Goal: Task Accomplishment & Management: Use online tool/utility

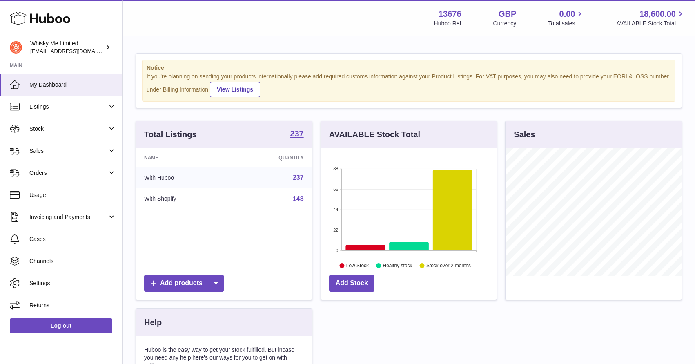
scroll to position [127, 176]
click at [91, 113] on link "Listings" at bounding box center [61, 107] width 122 height 22
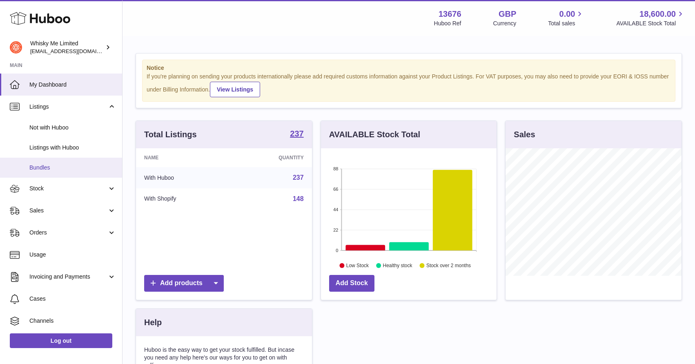
click at [92, 168] on span "Bundles" at bounding box center [72, 168] width 87 height 8
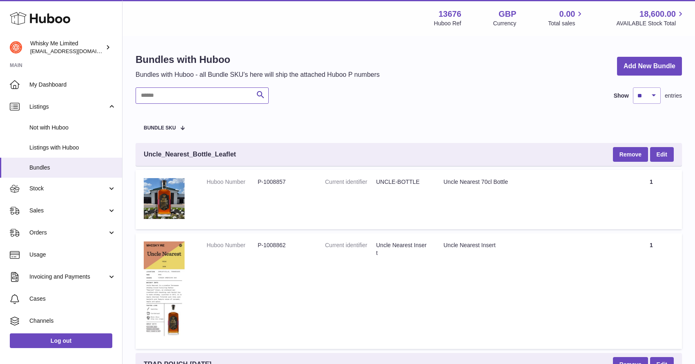
click at [194, 100] on input "text" at bounding box center [201, 95] width 133 height 16
type input "****"
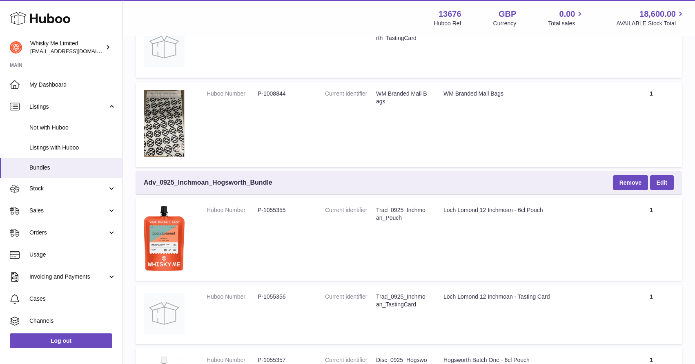
scroll to position [504, 0]
drag, startPoint x: 277, startPoint y: 185, endPoint x: 144, endPoint y: 182, distance: 133.5
click at [144, 182] on div "Adv_0925_Inchmoan_Hogsworth_Bundle Remove Edit" at bounding box center [408, 182] width 546 height 23
copy span "Adv_0925_Inchmoan_Hogsworth_Bundle"
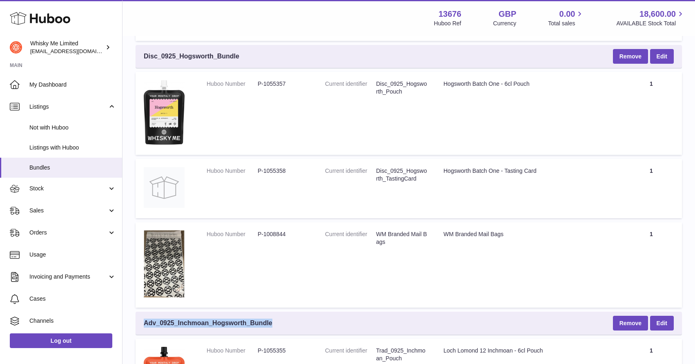
scroll to position [349, 0]
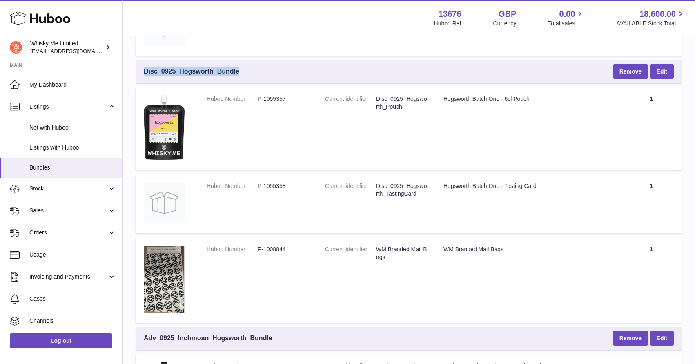
drag, startPoint x: 255, startPoint y: 74, endPoint x: 145, endPoint y: 72, distance: 110.2
click at [145, 72] on div "Disc_0925_Hogsworth_Bundle Remove Edit" at bounding box center [408, 71] width 546 height 23
copy span "Disc_0925_Hogsworth_Bundle"
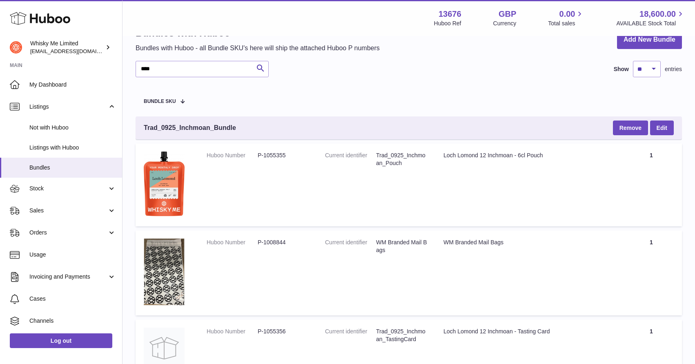
scroll to position [0, 0]
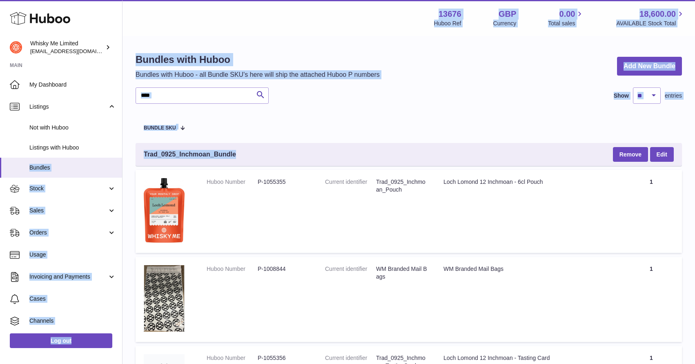
drag, startPoint x: 243, startPoint y: 151, endPoint x: 121, endPoint y: 151, distance: 122.0
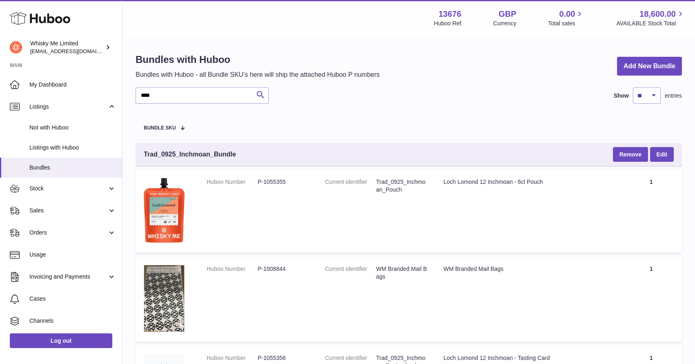
click at [158, 153] on span "Trad_0925_Inchmoan_Bundle" at bounding box center [190, 154] width 92 height 9
drag, startPoint x: 144, startPoint y: 153, endPoint x: 236, endPoint y: 151, distance: 92.3
click at [236, 151] on div "Trad_0925_Inchmoan_Bundle Remove Edit" at bounding box center [408, 154] width 546 height 23
copy span "Trad_0925_Inchmoan_Bundle"
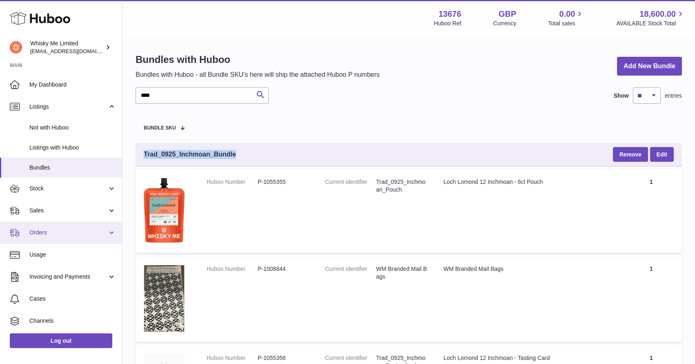
click at [75, 238] on link "Orders" at bounding box center [61, 233] width 122 height 22
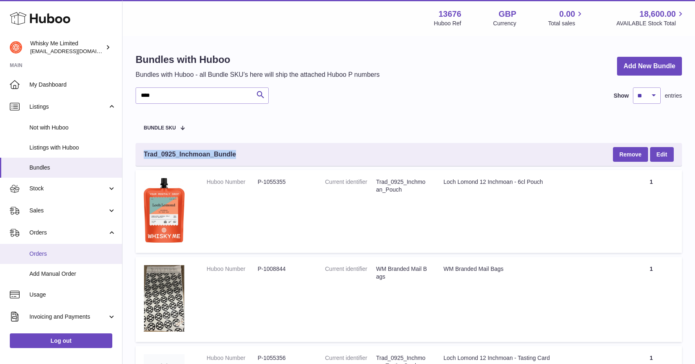
click at [74, 249] on link "Orders" at bounding box center [61, 254] width 122 height 20
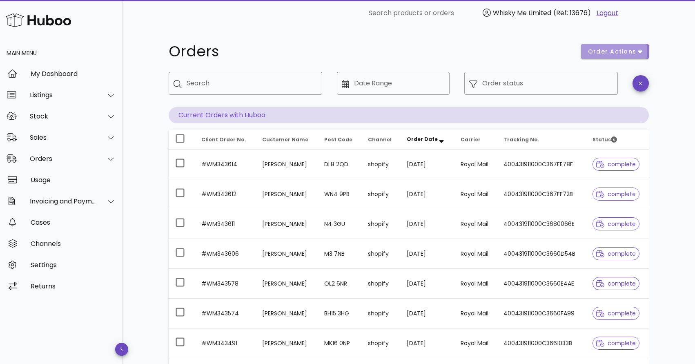
click at [625, 56] on button "order actions" at bounding box center [615, 51] width 68 height 15
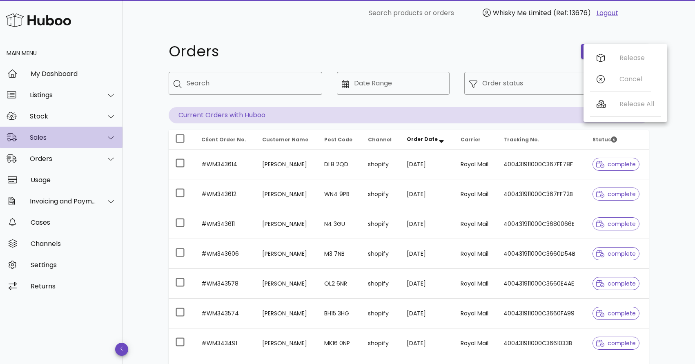
click at [50, 132] on div "Sales" at bounding box center [61, 137] width 122 height 21
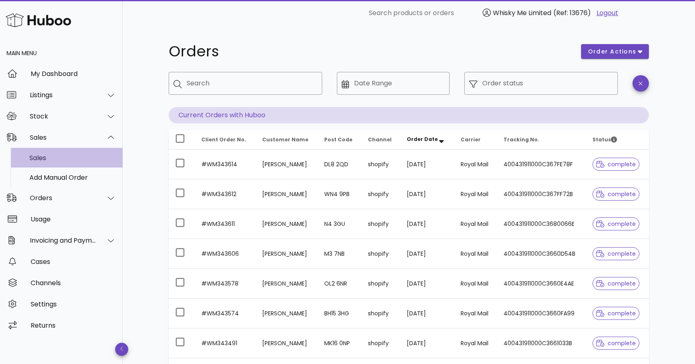
click at [57, 156] on div "Sales" at bounding box center [72, 158] width 87 height 8
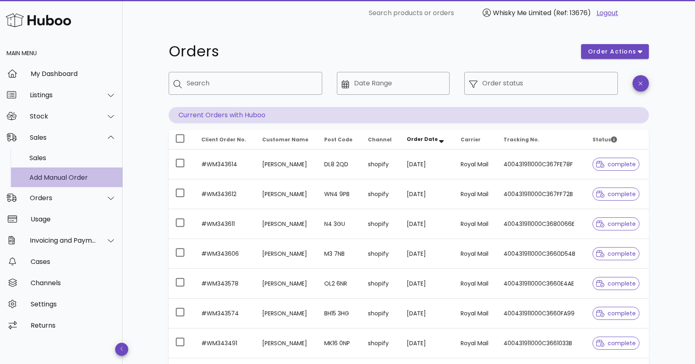
click at [57, 179] on div "Add Manual Order" at bounding box center [72, 177] width 87 height 8
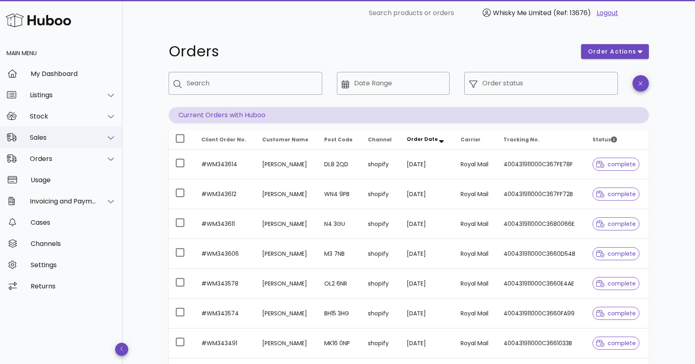
click at [58, 138] on div "Sales" at bounding box center [63, 137] width 67 height 8
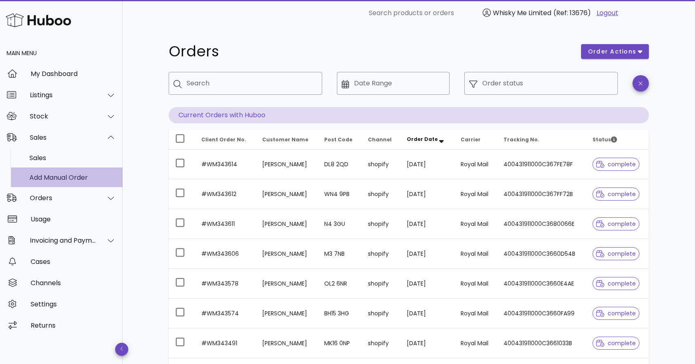
click at [71, 179] on div "Add Manual Order" at bounding box center [72, 177] width 87 height 8
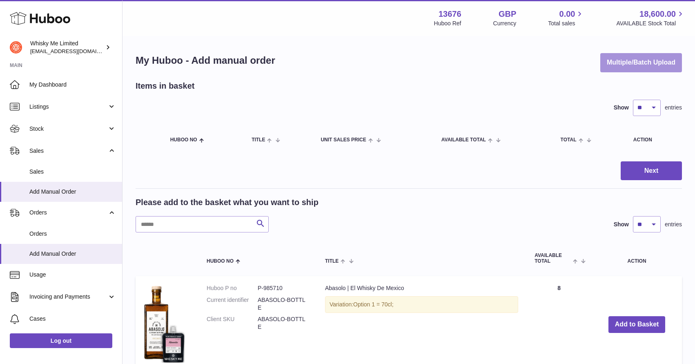
click at [621, 59] on button "Multiple/Batch Upload" at bounding box center [641, 62] width 82 height 19
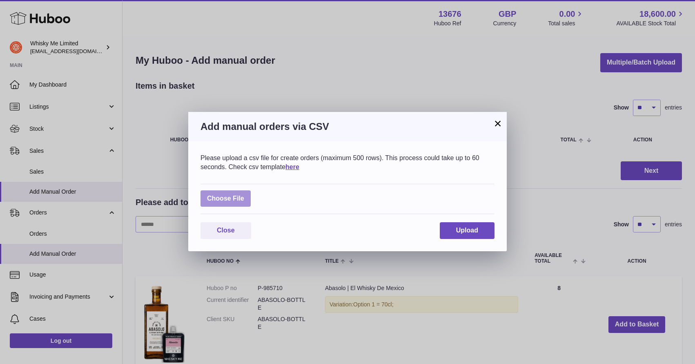
click at [221, 198] on label at bounding box center [225, 198] width 50 height 17
click at [244, 195] on input "file" at bounding box center [244, 194] width 0 height 0
type input "**********"
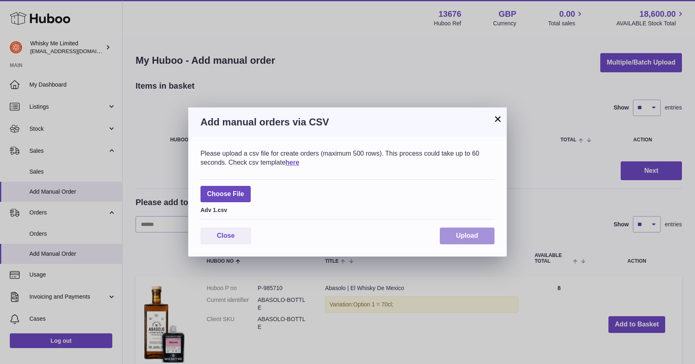
click at [461, 235] on span "Upload" at bounding box center [467, 235] width 22 height 7
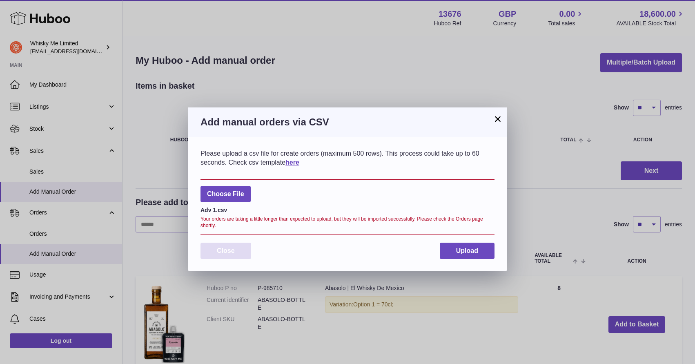
click at [242, 245] on button "Close" at bounding box center [225, 250] width 51 height 17
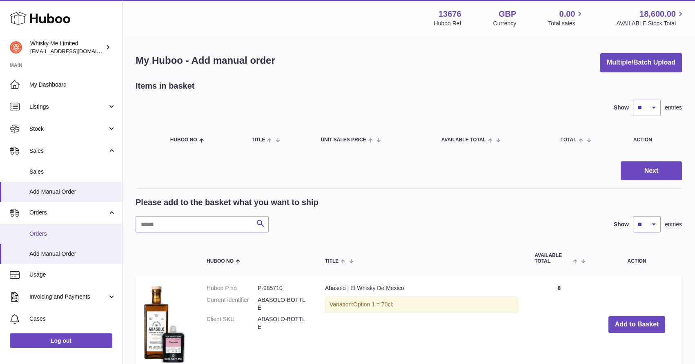
click at [89, 231] on span "Orders" at bounding box center [72, 234] width 87 height 8
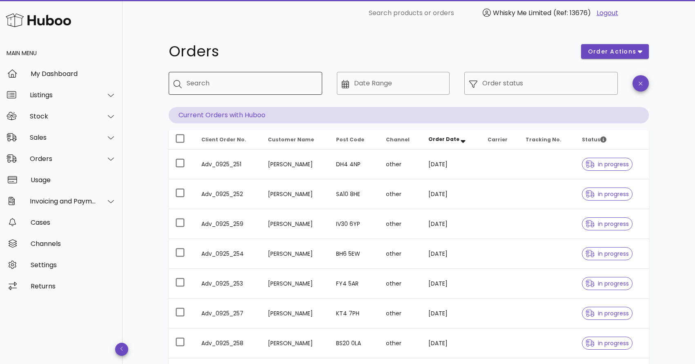
click at [241, 75] on div "Search" at bounding box center [251, 83] width 129 height 23
paste input "**********"
type input "**********"
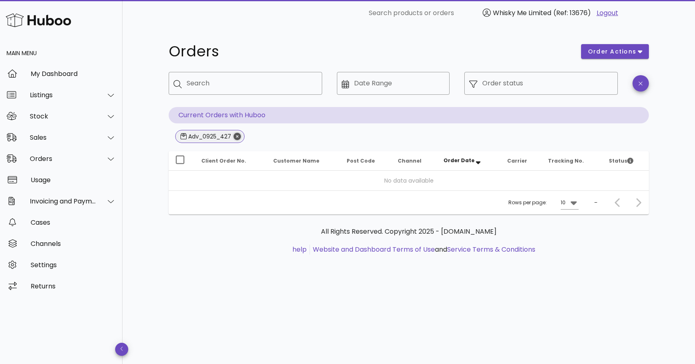
click at [240, 137] on icon "Close" at bounding box center [236, 136] width 7 height 7
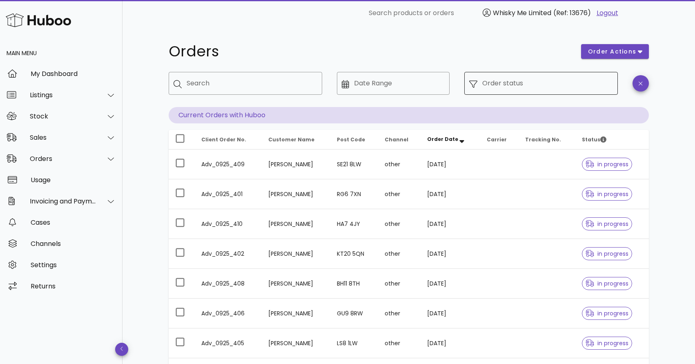
click at [527, 90] on div "Order status" at bounding box center [547, 83] width 131 height 23
click at [501, 86] on input "Order status" at bounding box center [547, 83] width 131 height 13
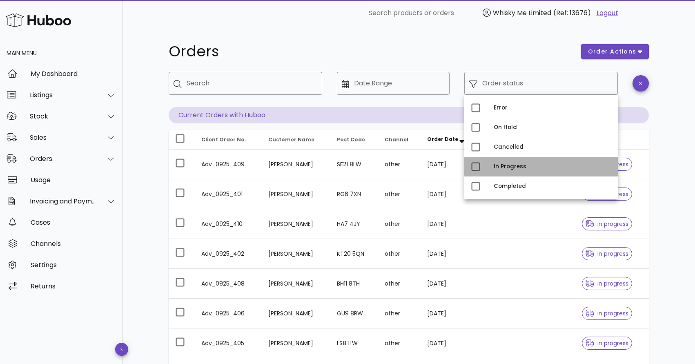
click at [500, 166] on div "In Progress" at bounding box center [552, 166] width 118 height 7
type input "**********"
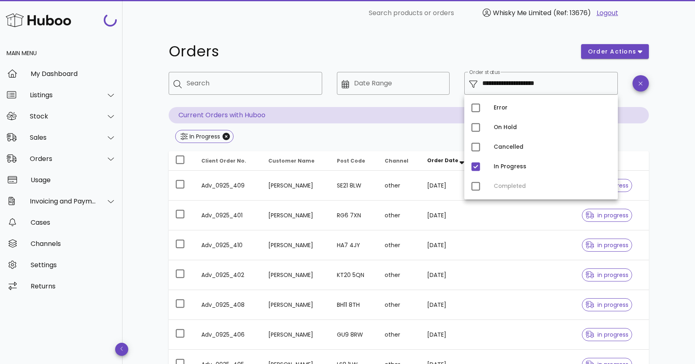
click at [665, 101] on div "**********" at bounding box center [408, 292] width 519 height 532
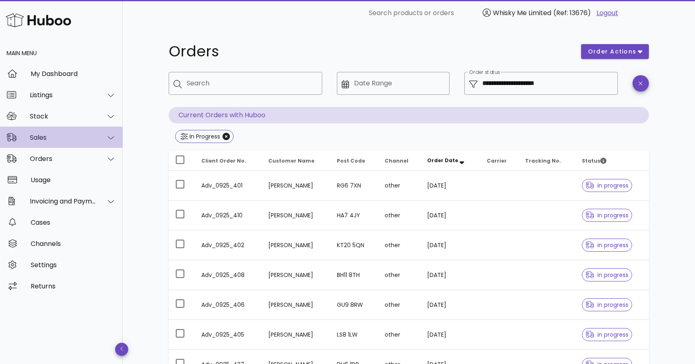
click at [58, 140] on div "Sales" at bounding box center [63, 137] width 67 height 8
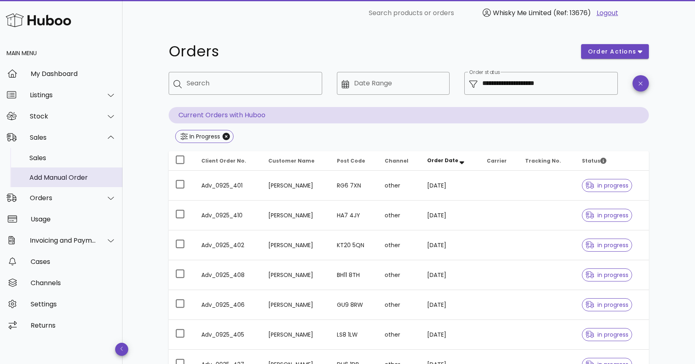
click at [80, 175] on div "Add Manual Order" at bounding box center [72, 177] width 87 height 8
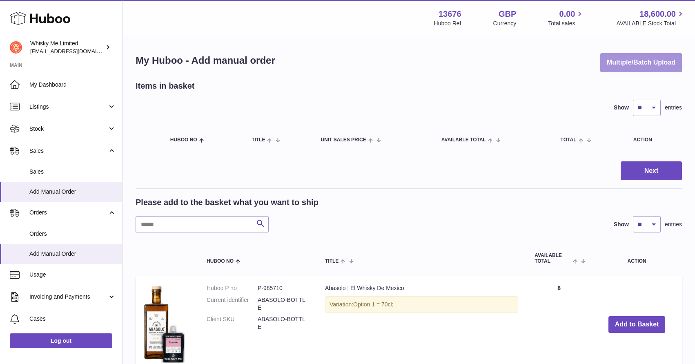
click at [637, 67] on button "Multiple/Batch Upload" at bounding box center [641, 62] width 82 height 19
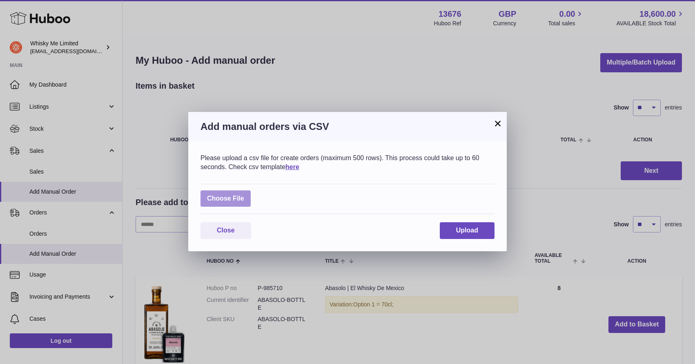
click at [244, 195] on label at bounding box center [225, 198] width 50 height 17
click at [244, 195] on input "file" at bounding box center [244, 194] width 0 height 0
type input "**********"
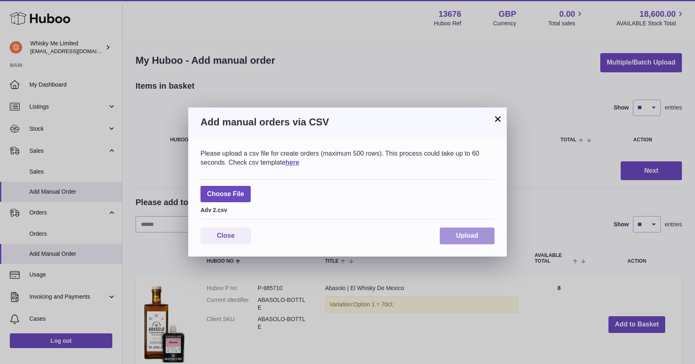
click at [463, 233] on span "Upload" at bounding box center [467, 235] width 22 height 7
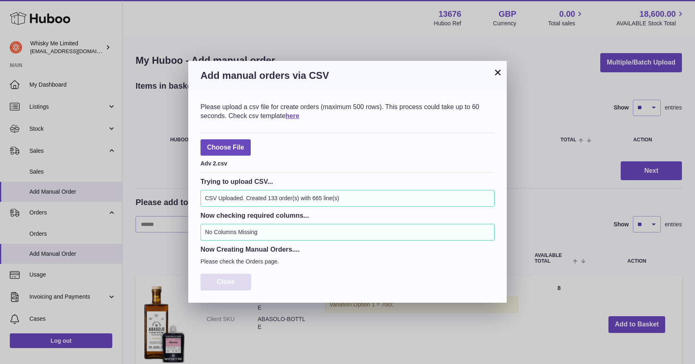
click at [243, 278] on button "Close" at bounding box center [225, 281] width 51 height 17
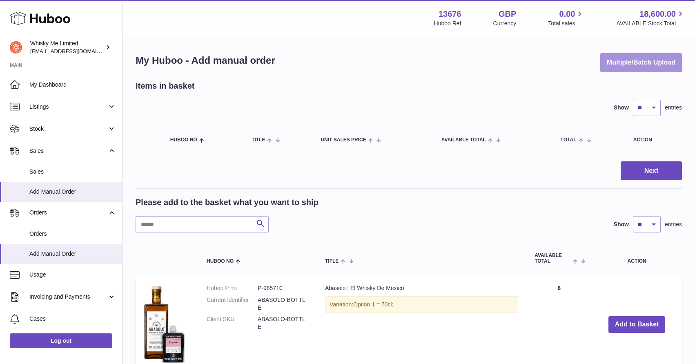
click at [633, 67] on button "Multiple/Batch Upload" at bounding box center [641, 62] width 82 height 19
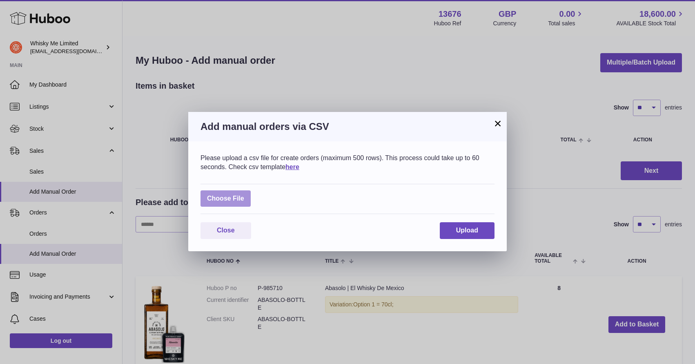
click at [233, 196] on label at bounding box center [225, 198] width 50 height 17
click at [244, 195] on input "file" at bounding box center [244, 194] width 0 height 0
type input "**********"
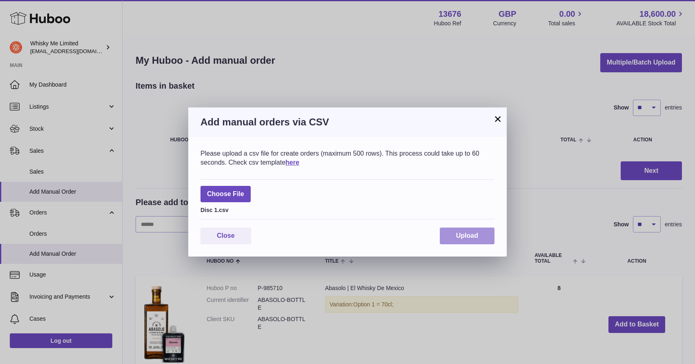
click at [455, 236] on button "Upload" at bounding box center [467, 235] width 55 height 17
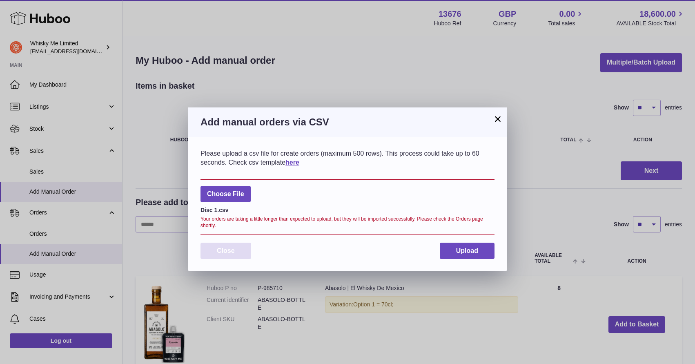
click at [240, 244] on button "Close" at bounding box center [225, 250] width 51 height 17
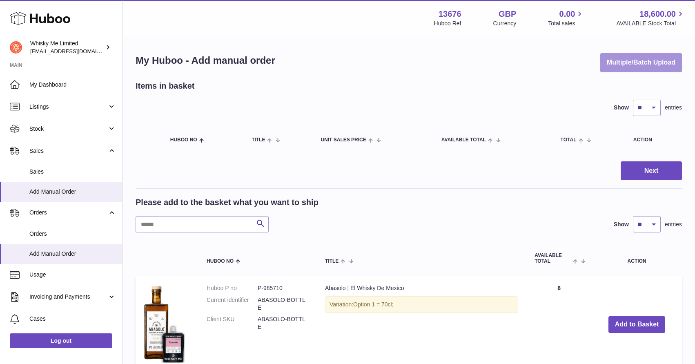
click at [622, 62] on button "Multiple/Batch Upload" at bounding box center [641, 62] width 82 height 19
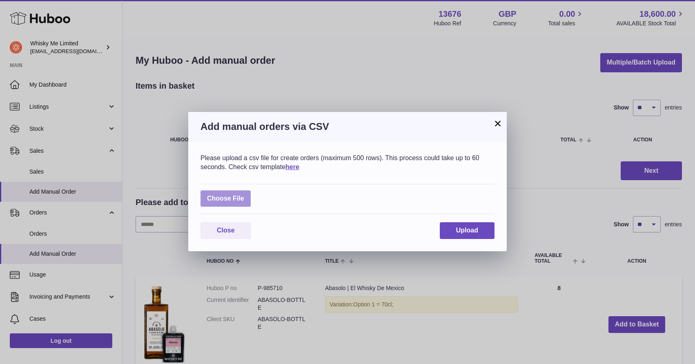
click at [236, 195] on label at bounding box center [225, 198] width 50 height 17
click at [244, 195] on input "file" at bounding box center [244, 194] width 0 height 0
type input "**********"
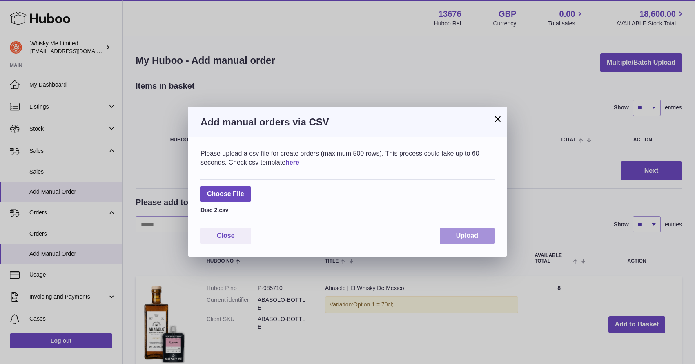
click at [463, 235] on span "Upload" at bounding box center [467, 235] width 22 height 7
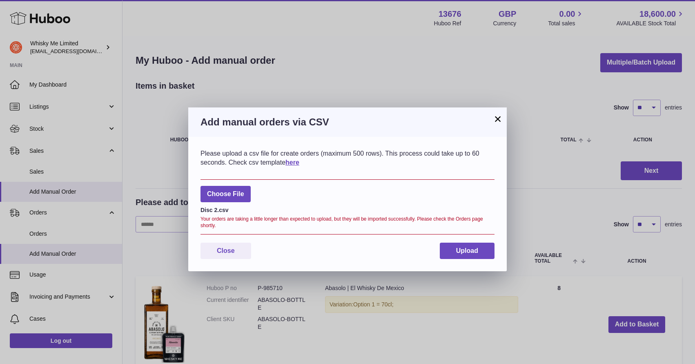
click at [498, 118] on button "×" at bounding box center [498, 119] width 10 height 10
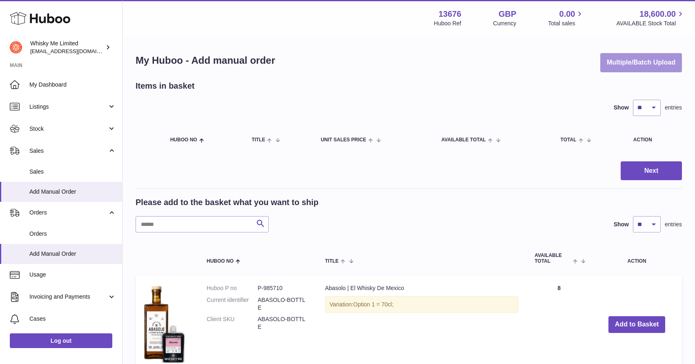
click at [621, 69] on button "Multiple/Batch Upload" at bounding box center [641, 62] width 82 height 19
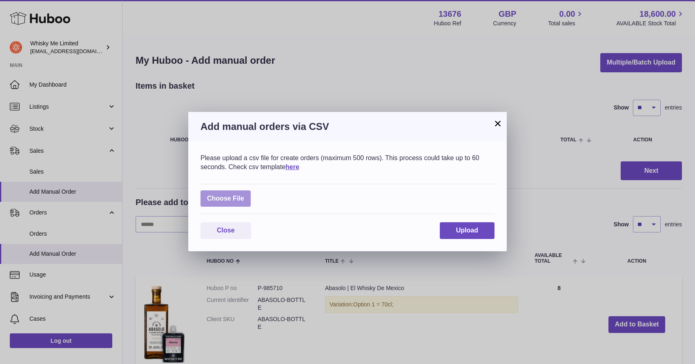
click at [244, 201] on label at bounding box center [225, 198] width 50 height 17
click at [244, 195] on input "file" at bounding box center [244, 194] width 0 height 0
type input "**********"
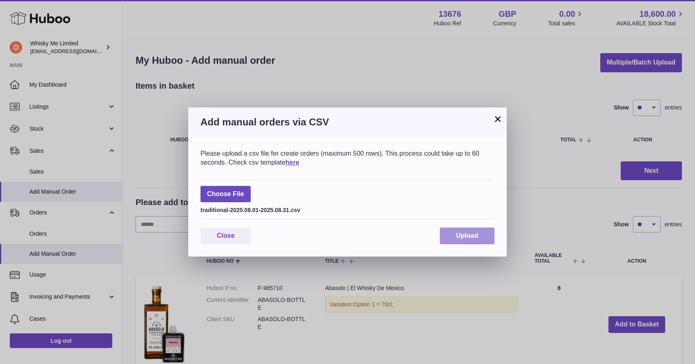
click at [465, 229] on button "Upload" at bounding box center [467, 235] width 55 height 17
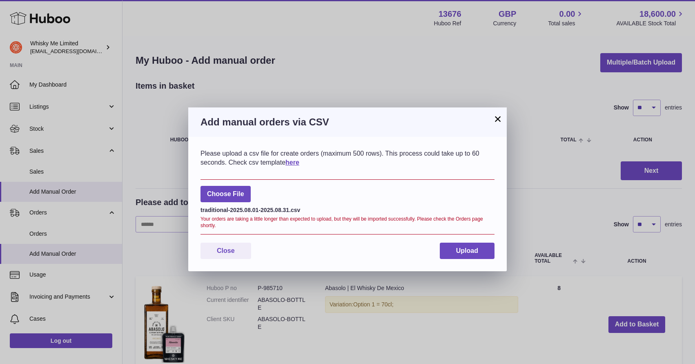
click at [495, 121] on button "×" at bounding box center [498, 119] width 10 height 10
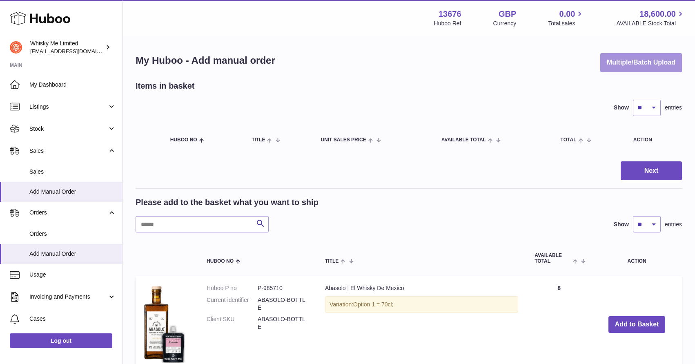
click at [627, 69] on button "Multiple/Batch Upload" at bounding box center [641, 62] width 82 height 19
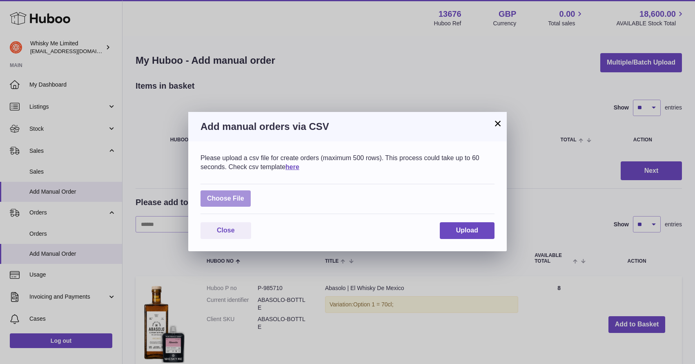
click at [248, 200] on label at bounding box center [225, 198] width 50 height 17
click at [244, 195] on input "file" at bounding box center [244, 194] width 0 height 0
type input "**********"
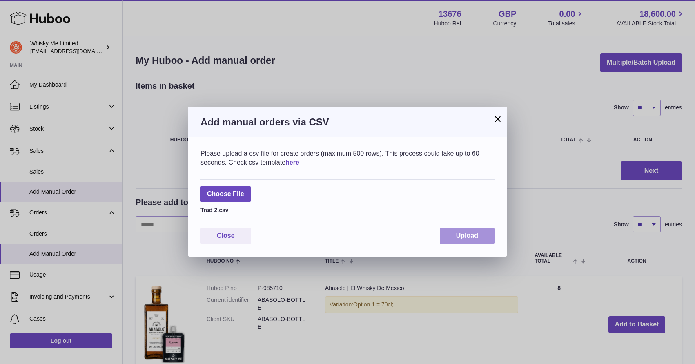
click at [464, 230] on button "Upload" at bounding box center [467, 235] width 55 height 17
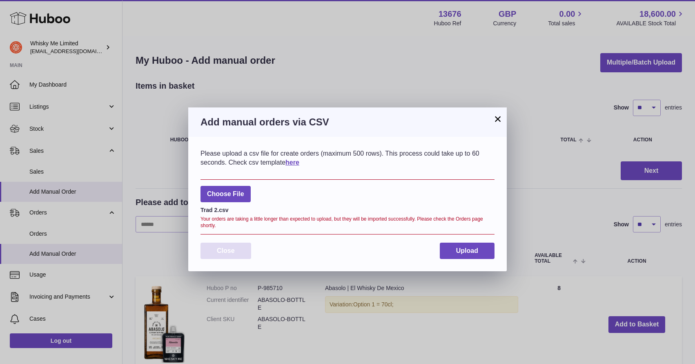
click at [239, 255] on button "Close" at bounding box center [225, 250] width 51 height 17
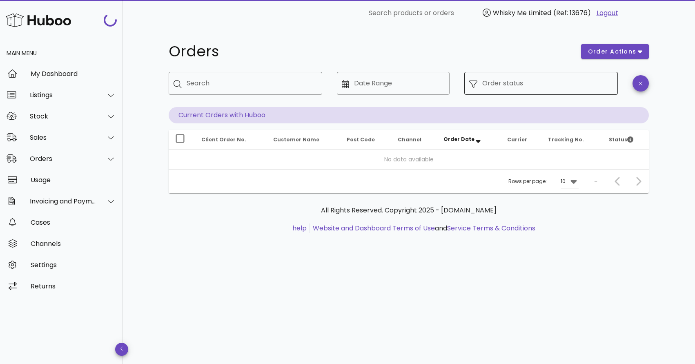
click at [522, 74] on div "Order status" at bounding box center [547, 83] width 131 height 23
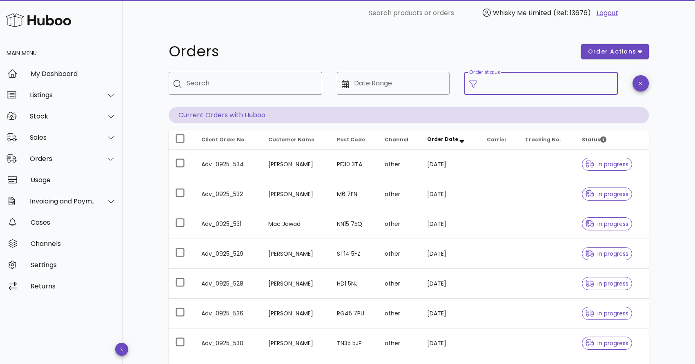
click at [521, 89] on input "Order status" at bounding box center [547, 83] width 131 height 13
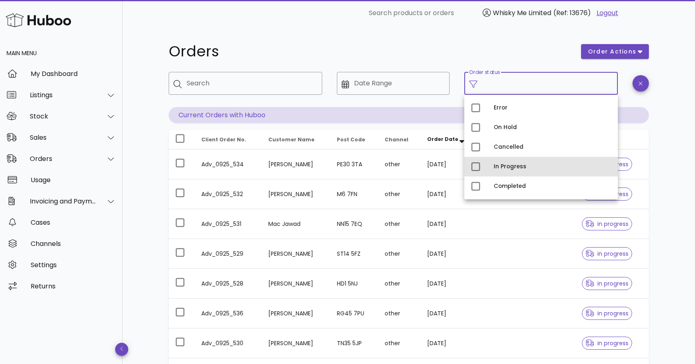
click at [506, 166] on div "In Progress" at bounding box center [552, 166] width 118 height 7
type input "**********"
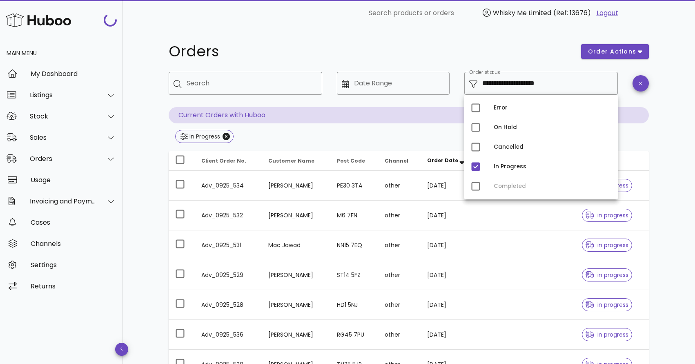
click at [551, 31] on div "**********" at bounding box center [408, 292] width 519 height 532
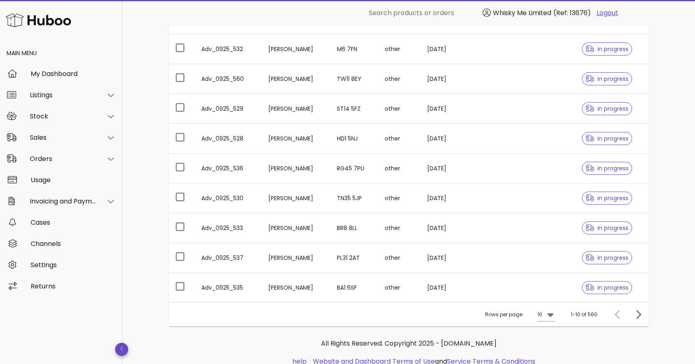
scroll to position [195, 0]
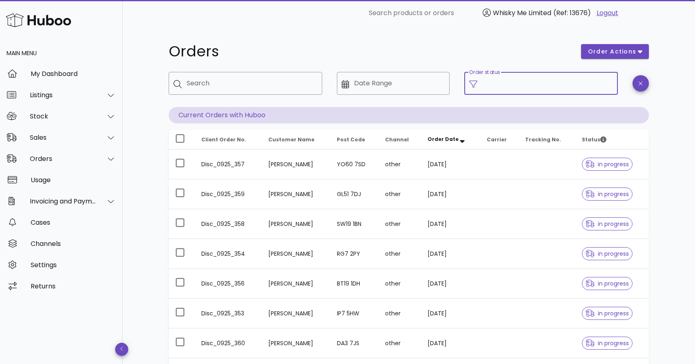
click at [581, 87] on input "Order status" at bounding box center [547, 83] width 131 height 13
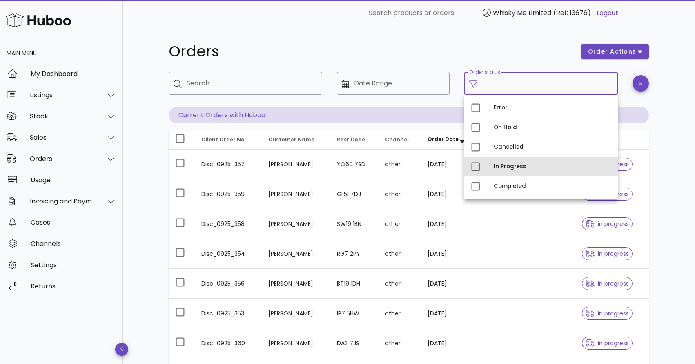
click at [514, 168] on div "In Progress" at bounding box center [552, 166] width 118 height 7
type input "**********"
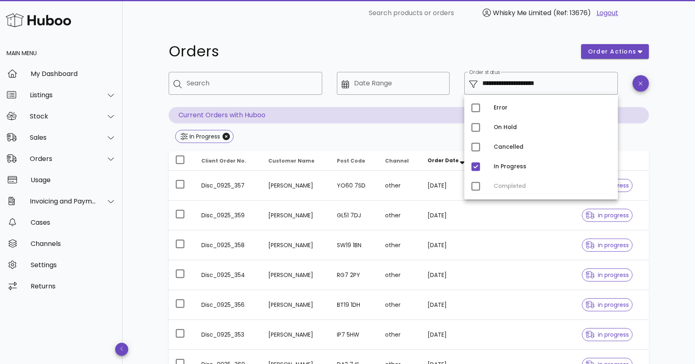
click at [479, 48] on h1 "Orders" at bounding box center [370, 51] width 402 height 15
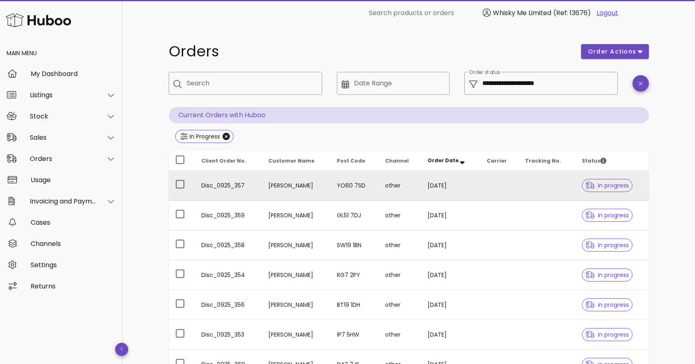
scroll to position [195, 0]
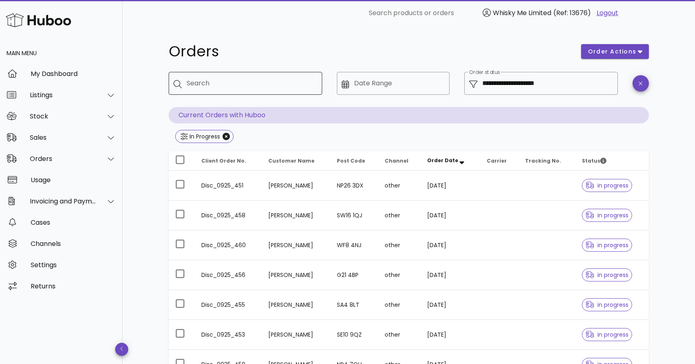
click at [230, 91] on div "Search" at bounding box center [251, 83] width 129 height 23
paste input "**********"
type input "**********"
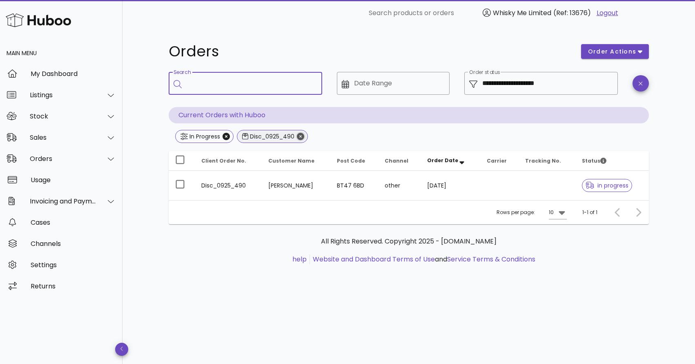
click at [303, 135] on icon "Close" at bounding box center [300, 136] width 7 height 7
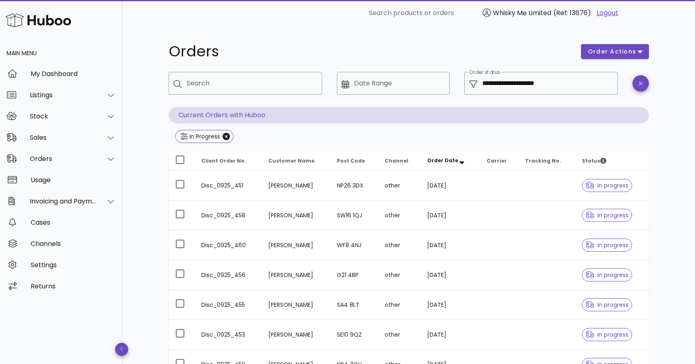
scroll to position [195, 0]
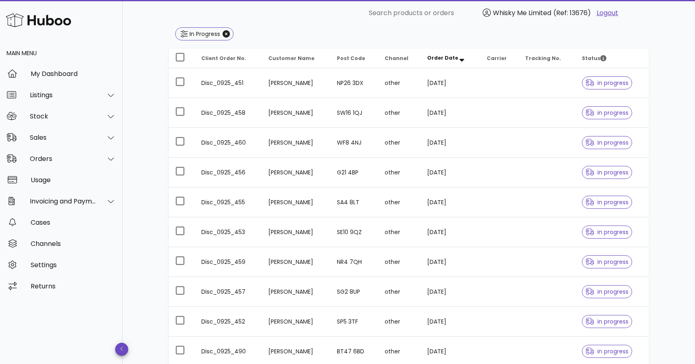
scroll to position [195, 0]
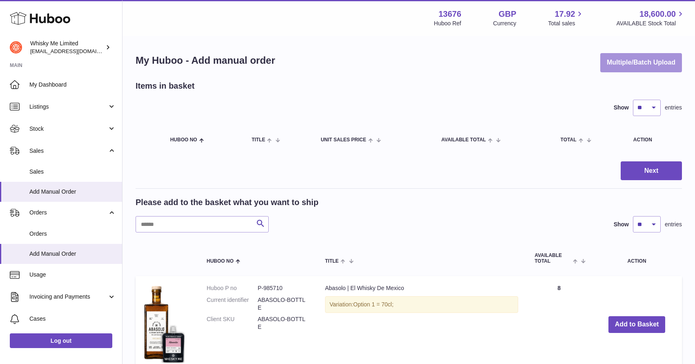
click at [620, 55] on button "Multiple/Batch Upload" at bounding box center [641, 62] width 82 height 19
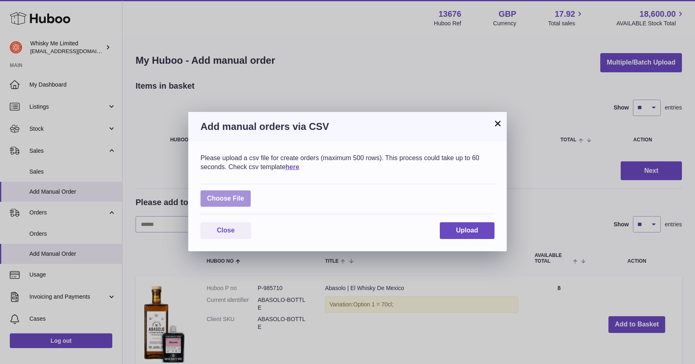
click at [245, 195] on label at bounding box center [225, 198] width 50 height 17
click at [244, 195] on input "file" at bounding box center [244, 194] width 0 height 0
type input "**********"
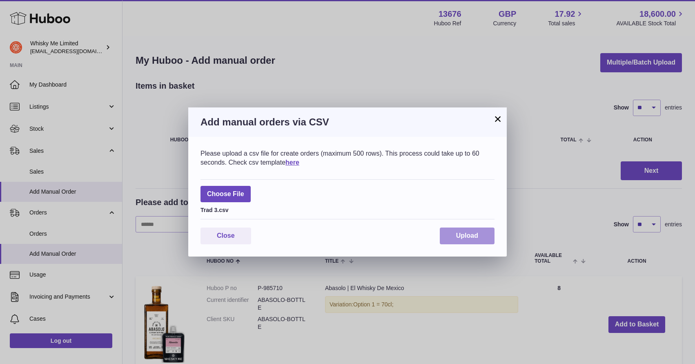
click at [475, 232] on span "Upload" at bounding box center [467, 235] width 22 height 7
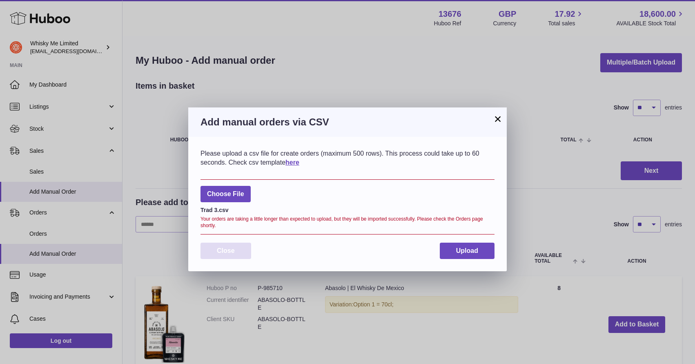
click at [236, 254] on button "Close" at bounding box center [225, 250] width 51 height 17
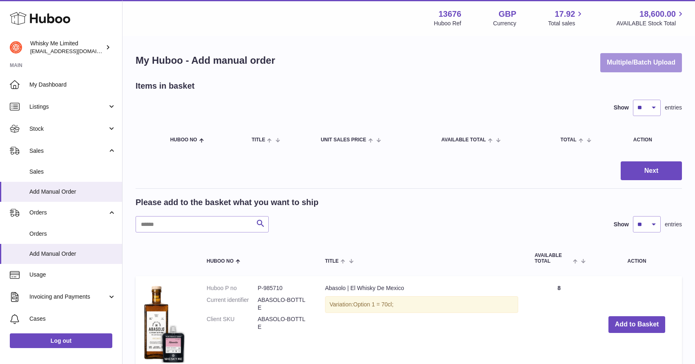
click at [632, 65] on button "Multiple/Batch Upload" at bounding box center [641, 62] width 82 height 19
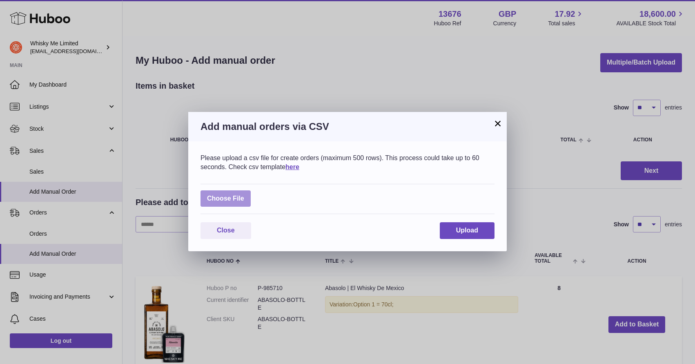
click at [230, 197] on label at bounding box center [225, 198] width 50 height 17
click at [244, 195] on input "file" at bounding box center [244, 194] width 0 height 0
type input "**********"
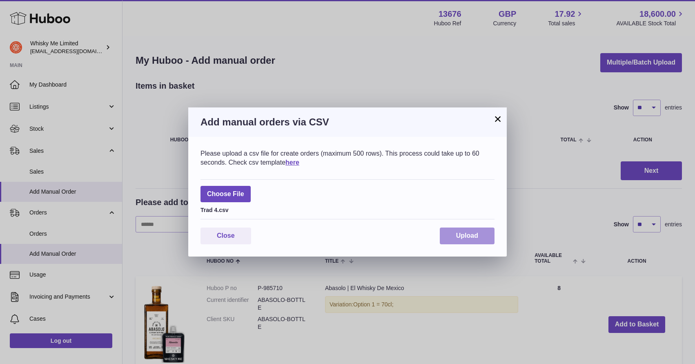
click at [458, 231] on button "Upload" at bounding box center [467, 235] width 55 height 17
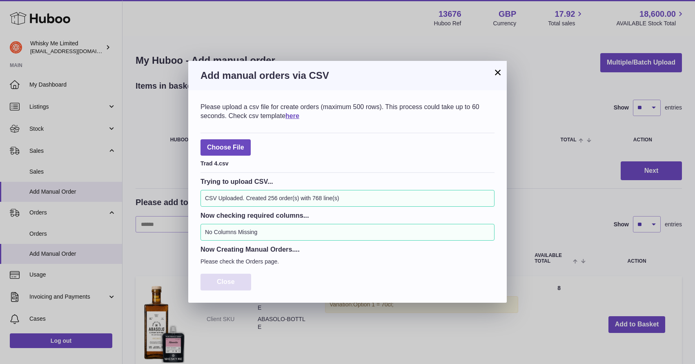
click at [219, 277] on button "Close" at bounding box center [225, 281] width 51 height 17
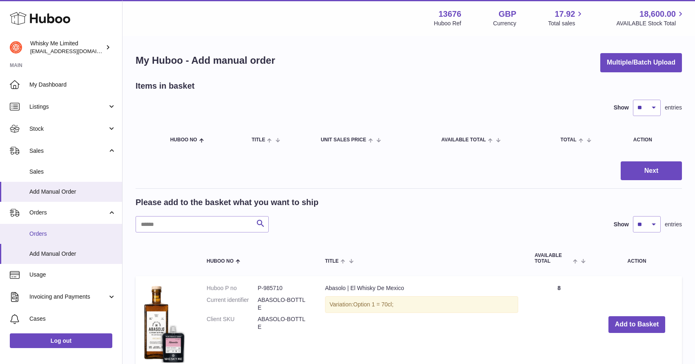
click at [62, 232] on span "Orders" at bounding box center [72, 234] width 87 height 8
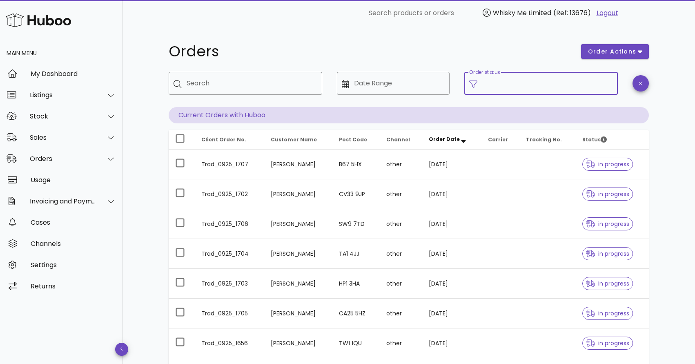
click at [506, 78] on div "Order status" at bounding box center [547, 83] width 131 height 23
click at [511, 86] on input "Order status" at bounding box center [547, 83] width 131 height 13
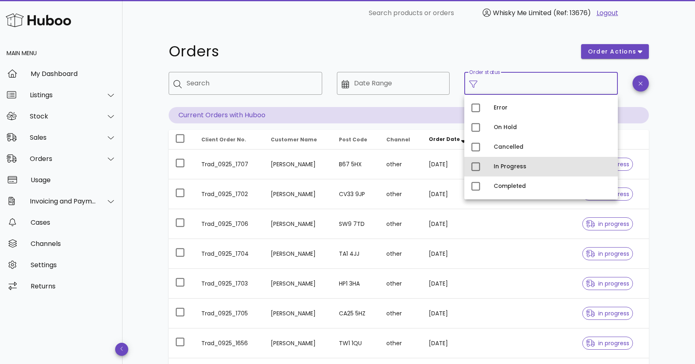
click at [512, 168] on div "In Progress" at bounding box center [552, 166] width 118 height 7
type input "**********"
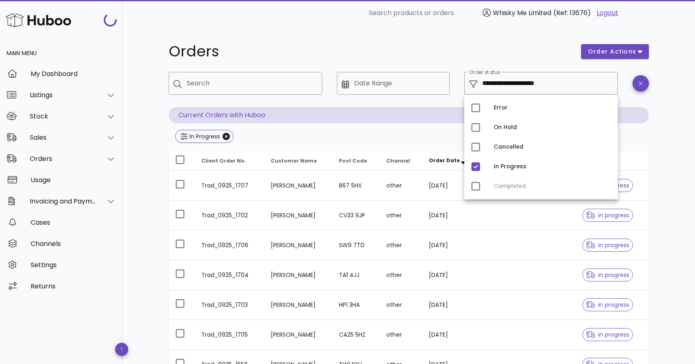
click at [653, 147] on div "**********" at bounding box center [408, 292] width 519 height 532
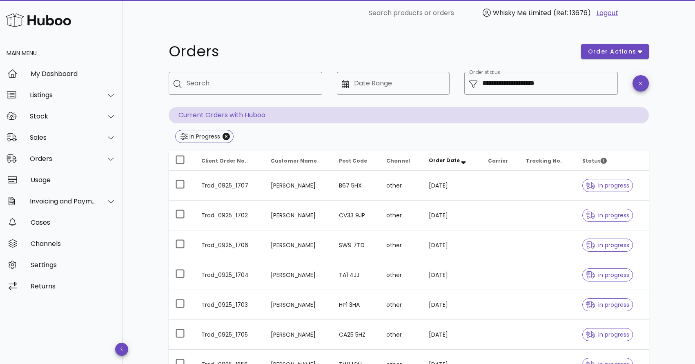
scroll to position [195, 0]
